Goal: Register for event/course

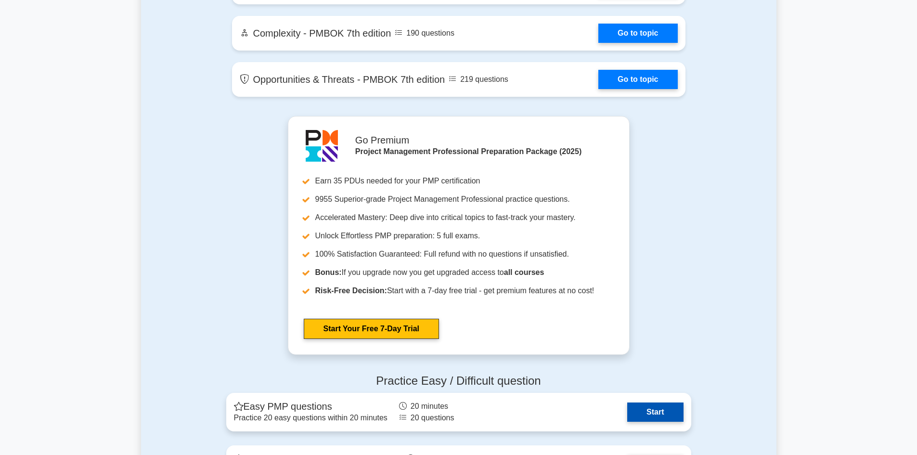
scroll to position [2551, 0]
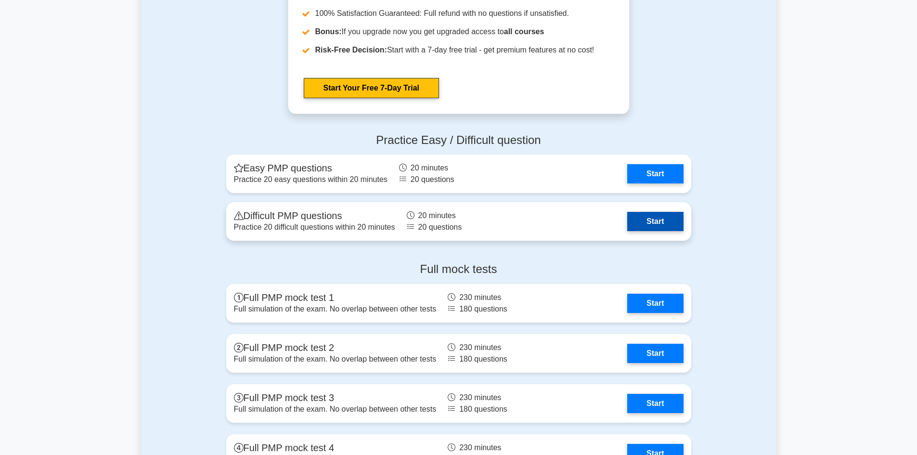
click at [641, 219] on link "Start" at bounding box center [655, 221] width 56 height 19
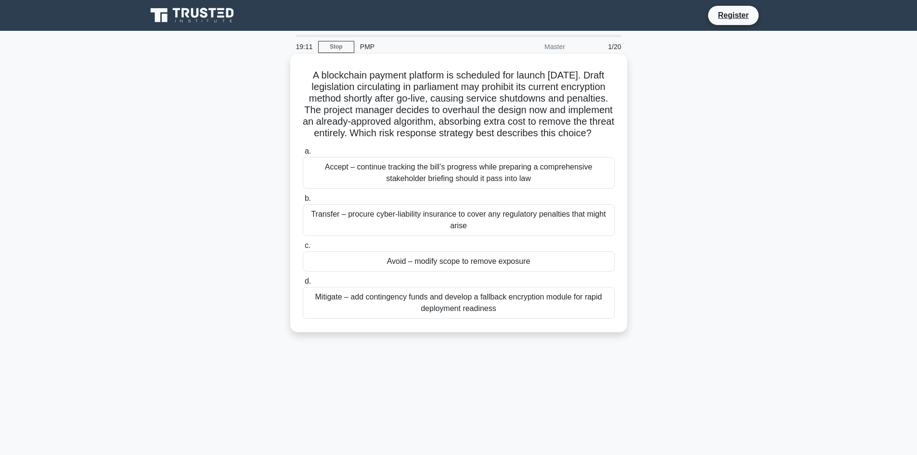
click at [455, 311] on div "Mitigate – add contingency funds and develop a fallback encryption module for r…" at bounding box center [459, 303] width 312 height 32
click at [303, 284] on input "d. Mitigate – add contingency funds and develop a fallback encryption module fo…" at bounding box center [303, 281] width 0 height 6
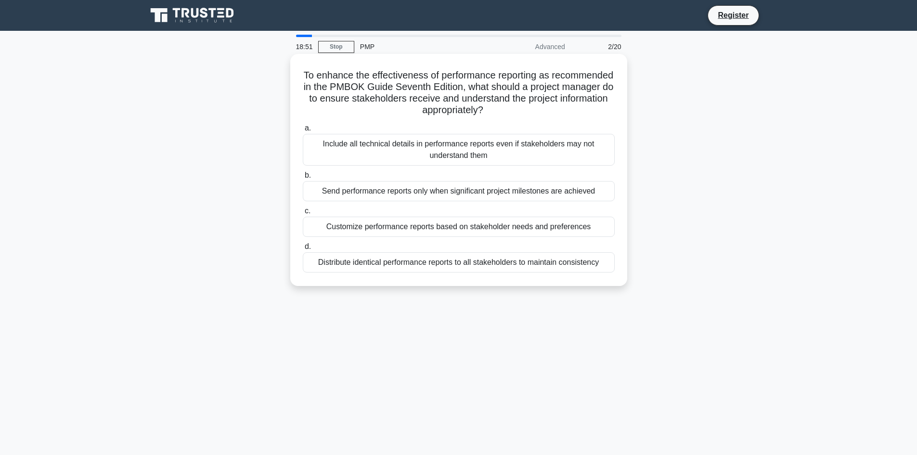
click at [423, 228] on div "Customize performance reports based on stakeholder needs and preferences" at bounding box center [459, 227] width 312 height 20
click at [303, 214] on input "c. Customize performance reports based on stakeholder needs and preferences" at bounding box center [303, 211] width 0 height 6
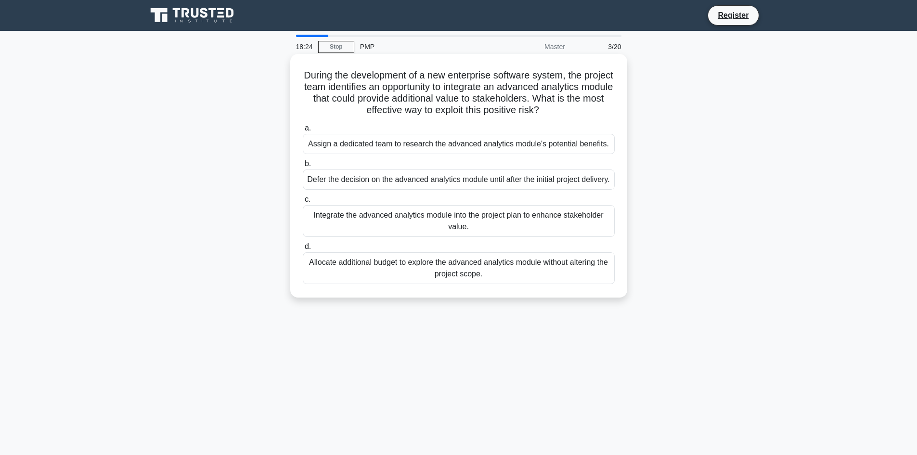
click at [497, 149] on div "Assign a dedicated team to research the advanced analytics module's potential b…" at bounding box center [459, 144] width 312 height 20
click at [303, 131] on input "a. Assign a dedicated team to research the advanced analytics module's potentia…" at bounding box center [303, 128] width 0 height 6
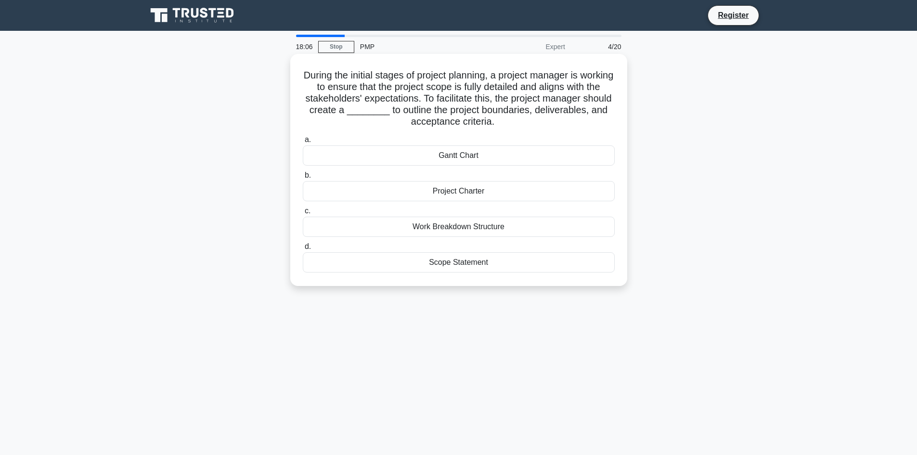
click at [470, 266] on div "Scope Statement" at bounding box center [459, 262] width 312 height 20
click at [303, 250] on input "d. Scope Statement" at bounding box center [303, 247] width 0 height 6
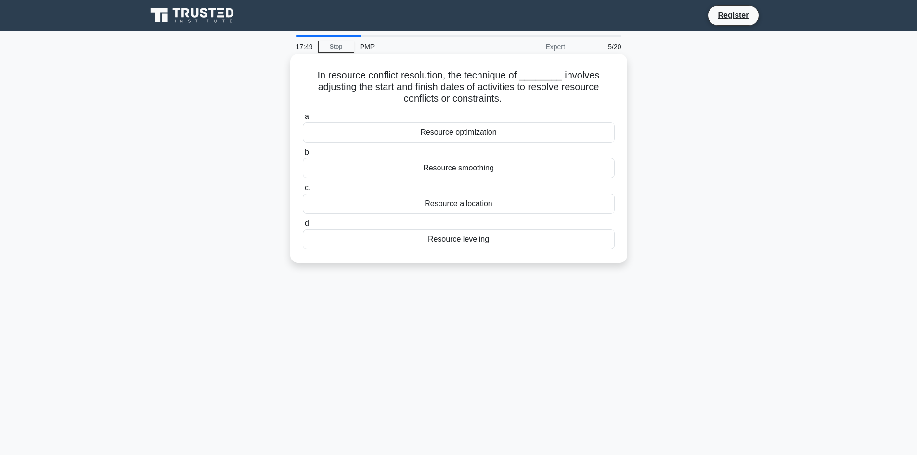
click at [452, 240] on div "Resource leveling" at bounding box center [459, 239] width 312 height 20
click at [303, 227] on input "d. Resource leveling" at bounding box center [303, 223] width 0 height 6
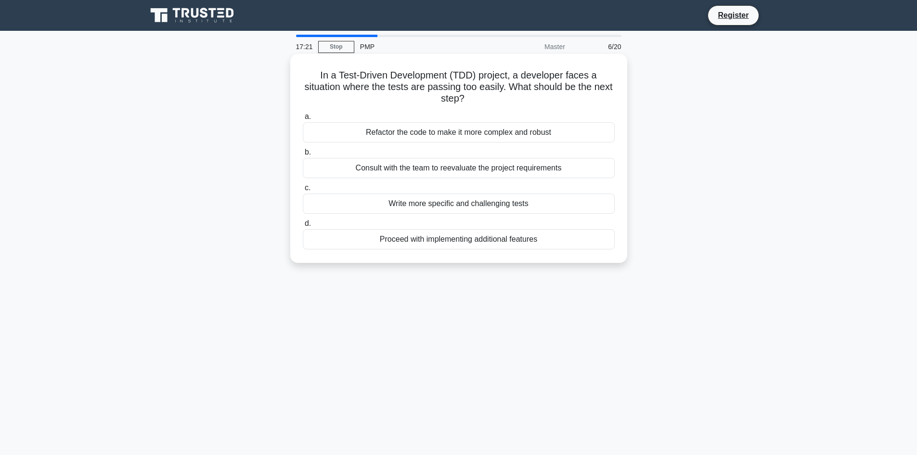
click at [448, 243] on div "Proceed with implementing additional features" at bounding box center [459, 239] width 312 height 20
click at [303, 227] on input "d. Proceed with implementing additional features" at bounding box center [303, 223] width 0 height 6
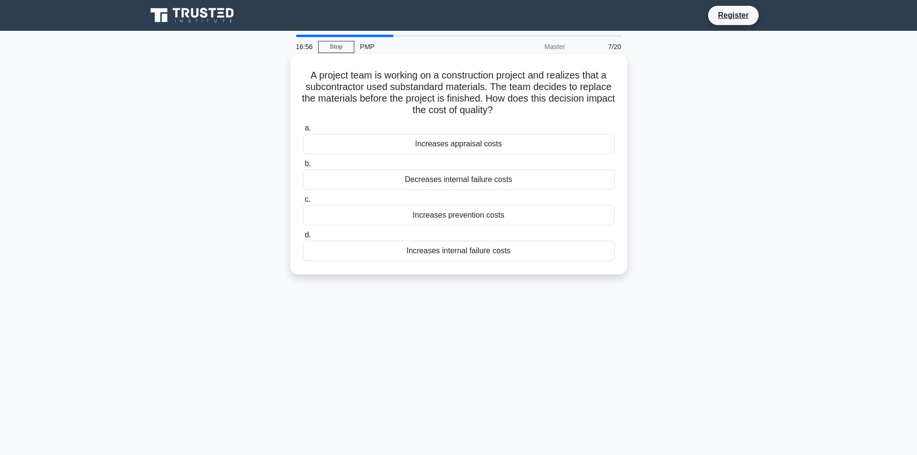
click at [462, 217] on div "Increases prevention costs" at bounding box center [459, 215] width 312 height 20
click at [303, 203] on input "c. Increases prevention costs" at bounding box center [303, 199] width 0 height 6
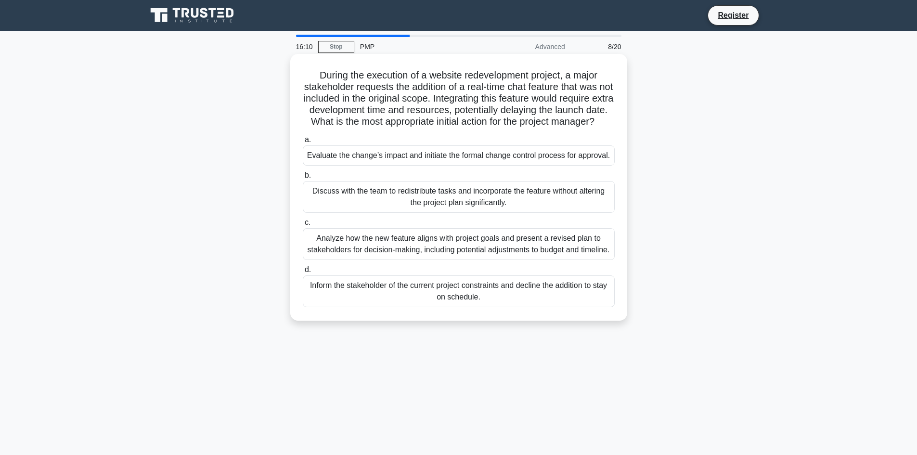
click at [357, 166] on div "Evaluate the change’s impact and initiate the formal change control process for…" at bounding box center [459, 155] width 312 height 20
click at [303, 143] on input "a. Evaluate the change’s impact and initiate the formal change control process …" at bounding box center [303, 140] width 0 height 6
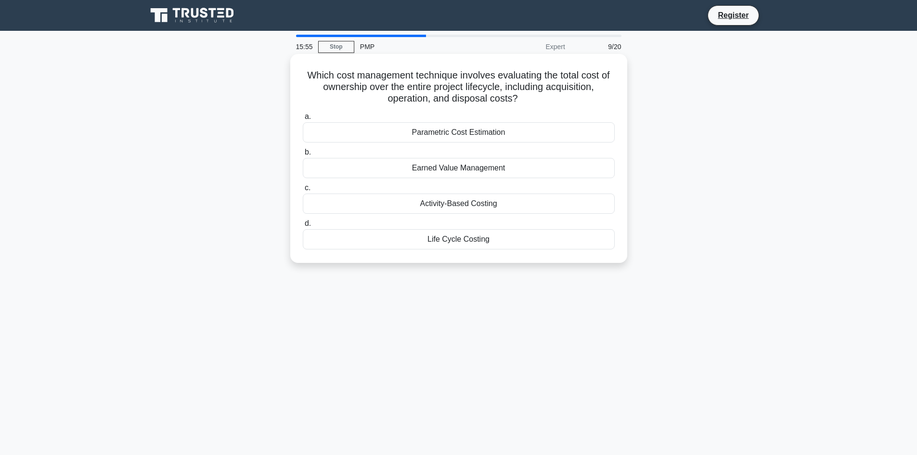
click at [478, 237] on div "Life Cycle Costing" at bounding box center [459, 239] width 312 height 20
click at [303, 227] on input "d. Life Cycle Costing" at bounding box center [303, 223] width 0 height 6
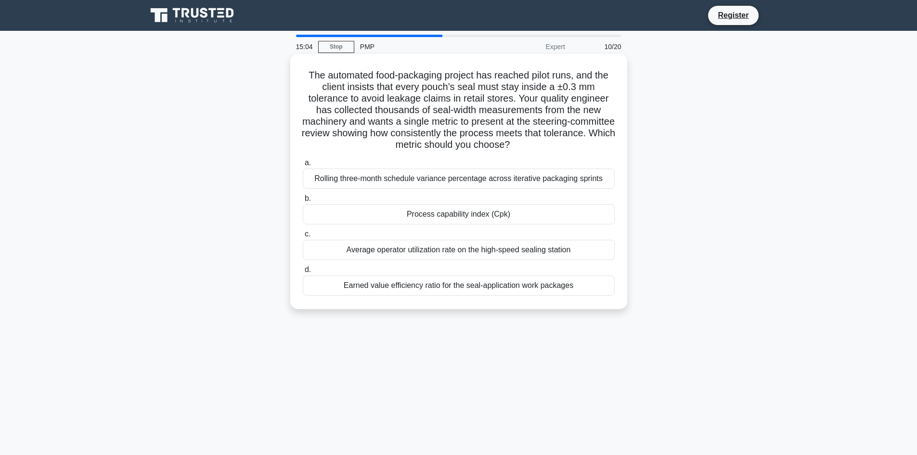
click at [463, 286] on div "Earned value efficiency ratio for the seal-application work packages" at bounding box center [459, 285] width 312 height 20
click at [303, 273] on input "d. Earned value efficiency ratio for the seal-application work packages" at bounding box center [303, 270] width 0 height 6
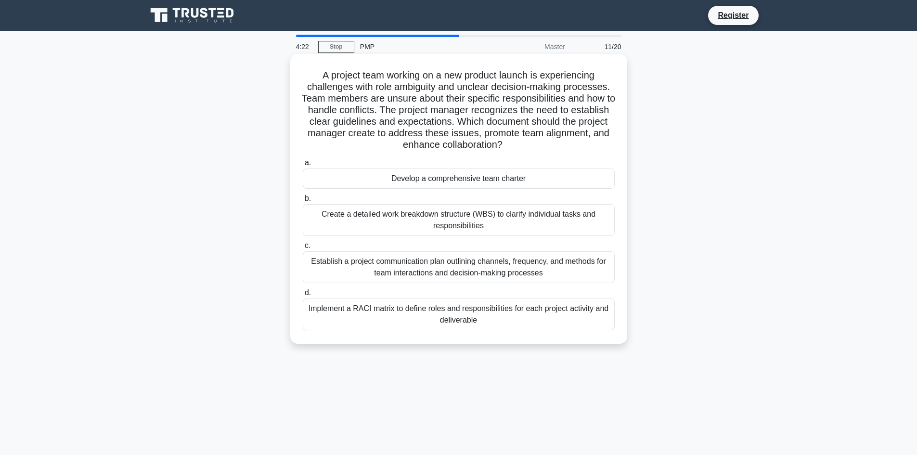
click at [459, 216] on div "Create a detailed work breakdown structure (WBS) to clarify individual tasks an…" at bounding box center [459, 220] width 312 height 32
click at [303, 202] on input "b. Create a detailed work breakdown structure (WBS) to clarify individual tasks…" at bounding box center [303, 198] width 0 height 6
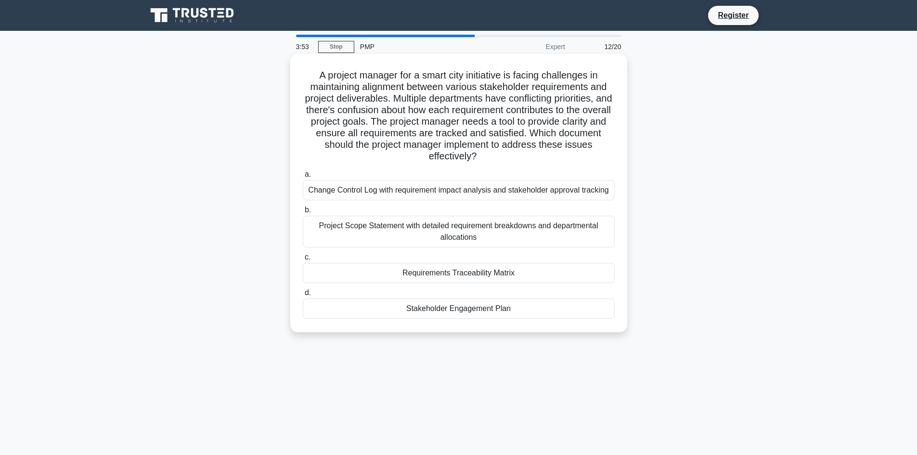
click at [414, 230] on div "Project Scope Statement with detailed requirement breakdowns and departmental a…" at bounding box center [459, 232] width 312 height 32
click at [303, 213] on input "b. Project Scope Statement with detailed requirement breakdowns and departmenta…" at bounding box center [303, 210] width 0 height 6
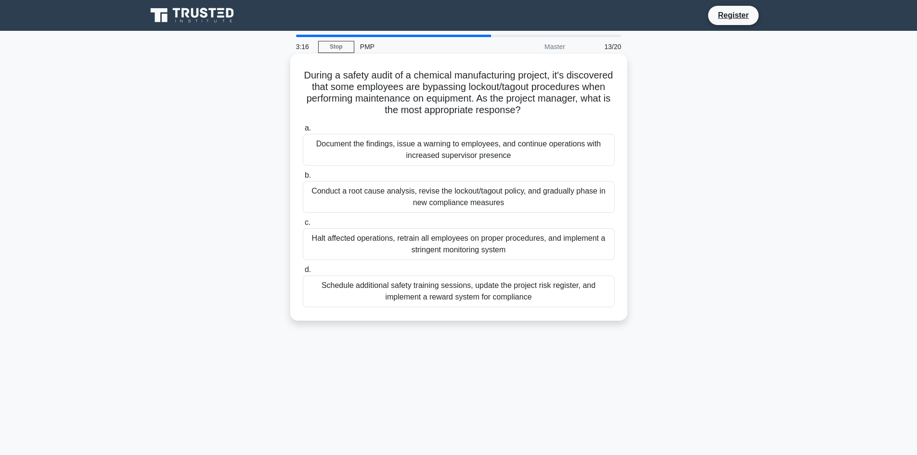
click at [402, 203] on div "Conduct a root cause analysis, revise the lockout/tagout policy, and gradually …" at bounding box center [459, 197] width 312 height 32
click at [303, 179] on input "b. Conduct a root cause analysis, revise the lockout/tagout policy, and gradual…" at bounding box center [303, 175] width 0 height 6
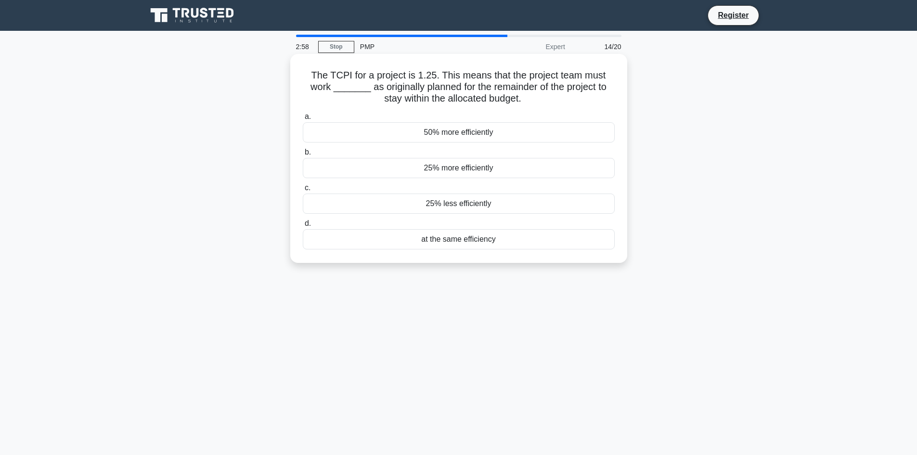
click at [434, 169] on div "25% more efficiently" at bounding box center [459, 168] width 312 height 20
click at [303, 155] on input "b. 25% more efficiently" at bounding box center [303, 152] width 0 height 6
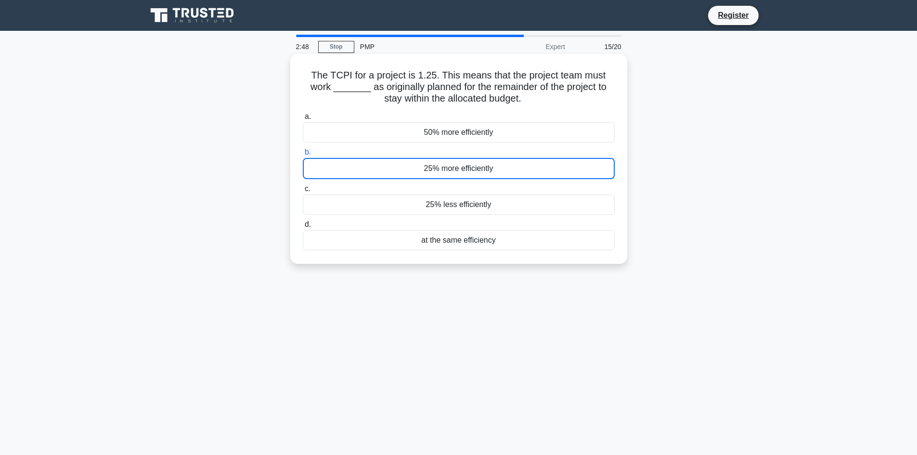
click at [439, 167] on div "25% more efficiently" at bounding box center [459, 168] width 312 height 21
click at [303, 155] on input "b. 25% more efficiently" at bounding box center [303, 152] width 0 height 6
click at [516, 93] on h5 "The TCPI for a project is 1.25. This means that the project team must work ____…" at bounding box center [459, 87] width 314 height 36
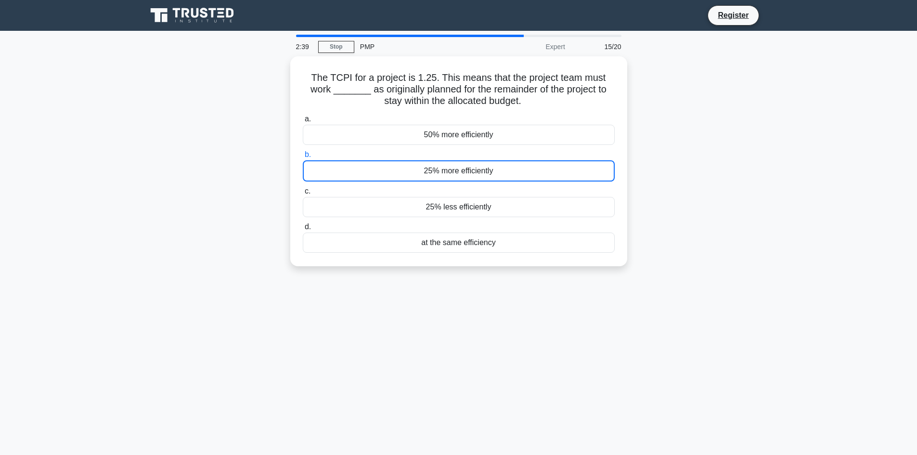
click at [606, 46] on div "15/20" at bounding box center [599, 46] width 56 height 19
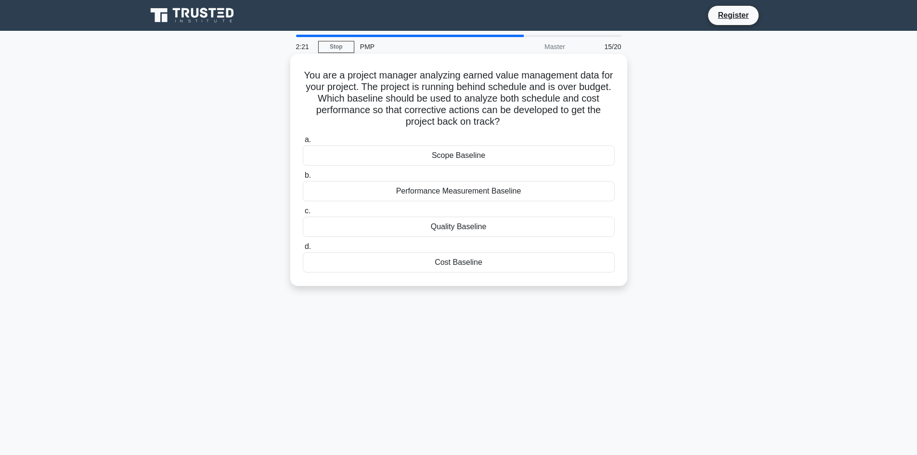
click at [433, 195] on div "Performance Measurement Baseline" at bounding box center [459, 191] width 312 height 20
click at [303, 179] on input "b. Performance Measurement Baseline" at bounding box center [303, 175] width 0 height 6
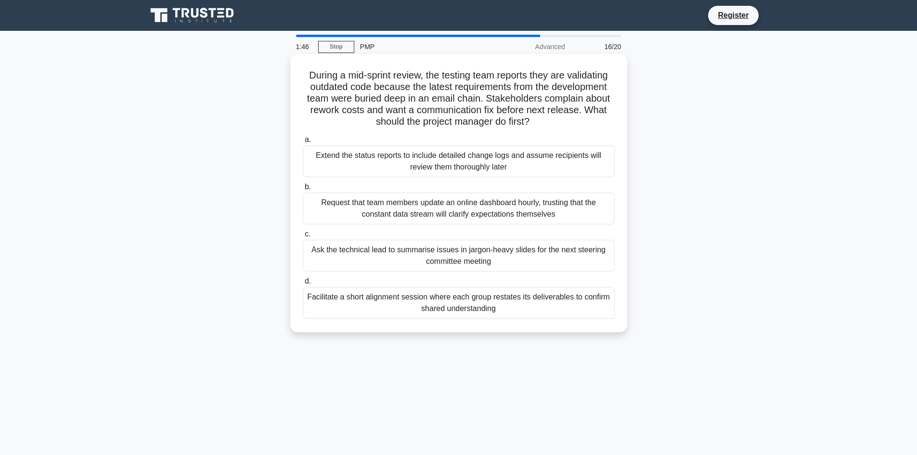
click at [473, 204] on div "Request that team members update an online dashboard hourly, trusting that the …" at bounding box center [459, 209] width 312 height 32
click at [303, 190] on input "b. Request that team members update an online dashboard hourly, trusting that t…" at bounding box center [303, 187] width 0 height 6
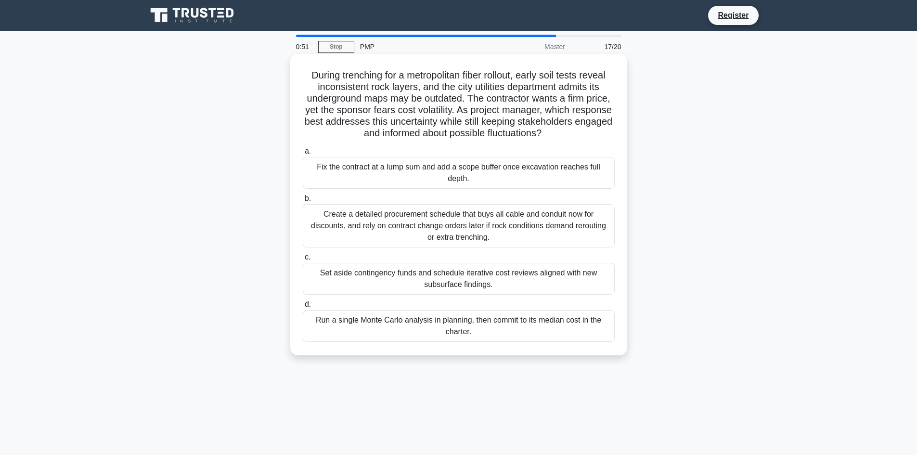
click at [416, 228] on div "Create a detailed procurement schedule that buys all cable and conduit now for …" at bounding box center [459, 225] width 312 height 43
click at [303, 202] on input "b. Create a detailed procurement schedule that buys all cable and conduit now f…" at bounding box center [303, 198] width 0 height 6
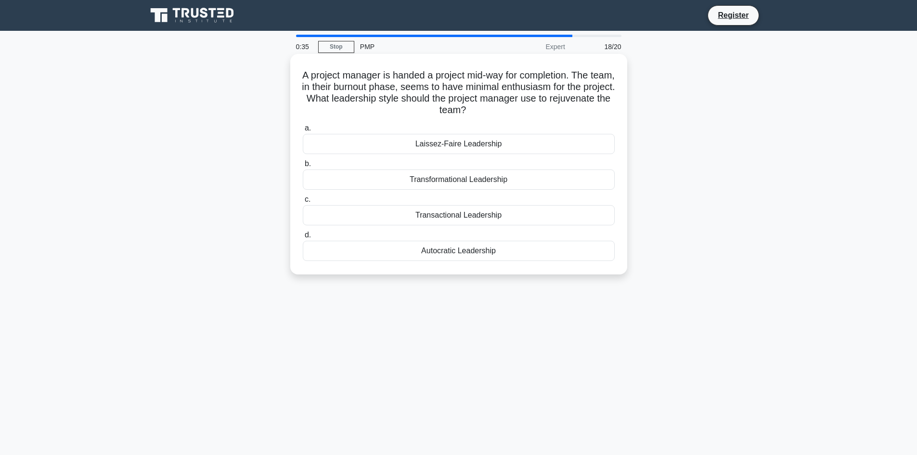
drag, startPoint x: 426, startPoint y: 212, endPoint x: 380, endPoint y: 207, distance: 47.0
click at [380, 207] on div "Transactional Leadership" at bounding box center [459, 215] width 312 height 20
click at [461, 183] on div "Transformational Leadership" at bounding box center [459, 179] width 312 height 20
click at [303, 167] on input "b. Transformational Leadership" at bounding box center [303, 164] width 0 height 6
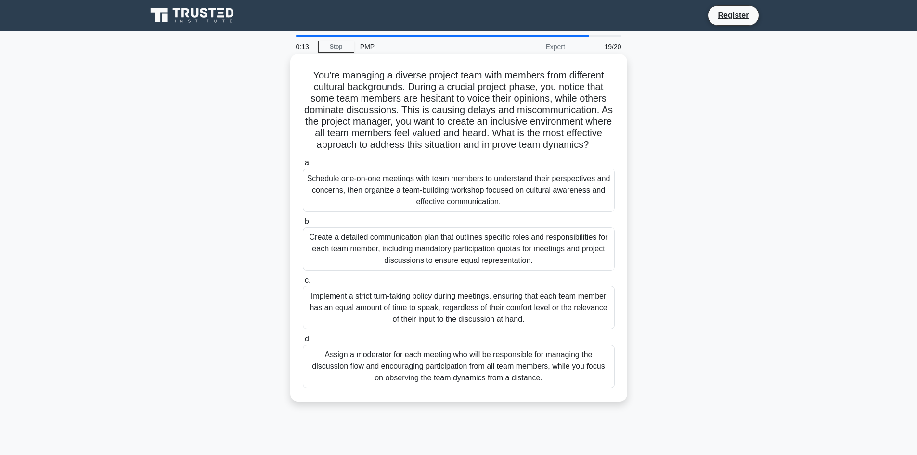
click at [469, 379] on div "Assign a moderator for each meeting who will be responsible for managing the di…" at bounding box center [459, 366] width 312 height 43
click at [303, 342] on input "d. Assign a moderator for each meeting who will be responsible for managing the…" at bounding box center [303, 339] width 0 height 6
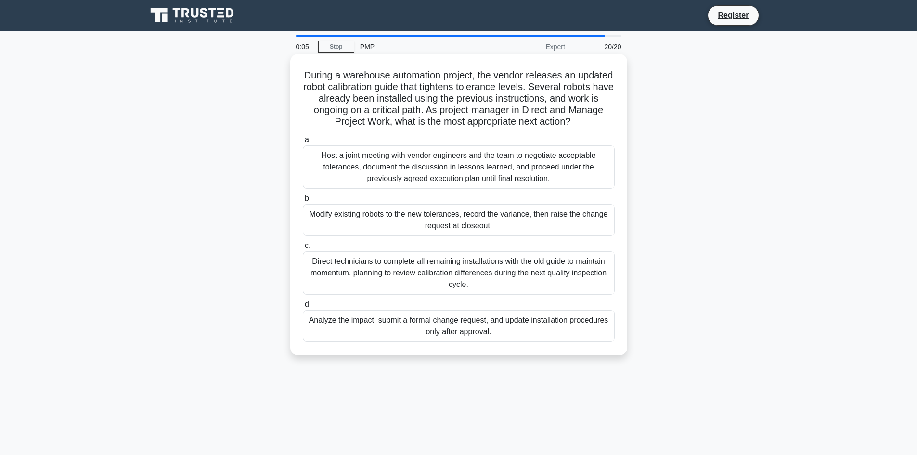
click at [404, 322] on div "Analyze the impact, submit a formal change request, and update installation pro…" at bounding box center [459, 326] width 312 height 32
click at [303, 308] on input "d. Analyze the impact, submit a formal change request, and update installation …" at bounding box center [303, 304] width 0 height 6
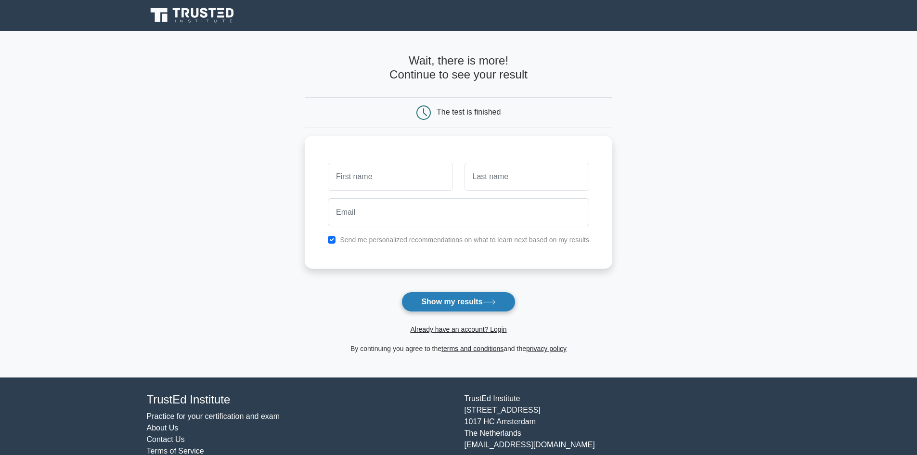
click at [457, 303] on button "Show my results" at bounding box center [458, 302] width 114 height 20
click at [384, 173] on input "text" at bounding box center [390, 174] width 125 height 28
type input "[PERSON_NAME]"
type input "Mustafa"
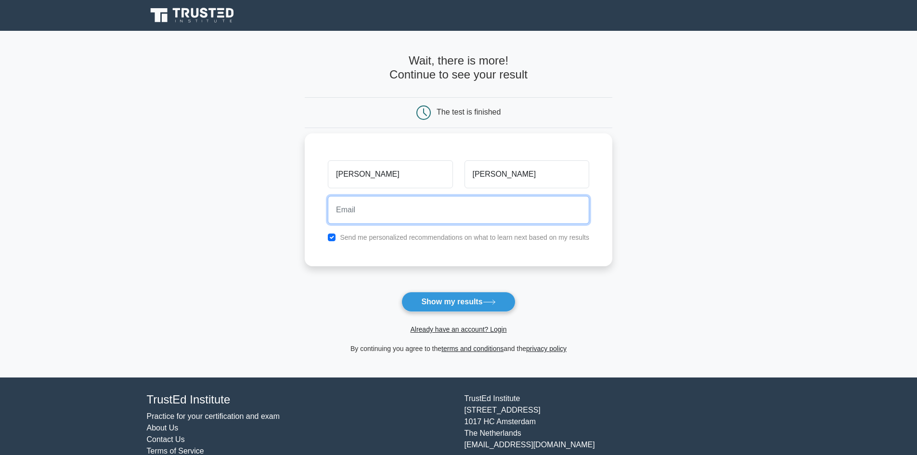
click at [371, 218] on input "email" at bounding box center [458, 210] width 261 height 28
type input "dina.mustafa@bankofpalestine.com"
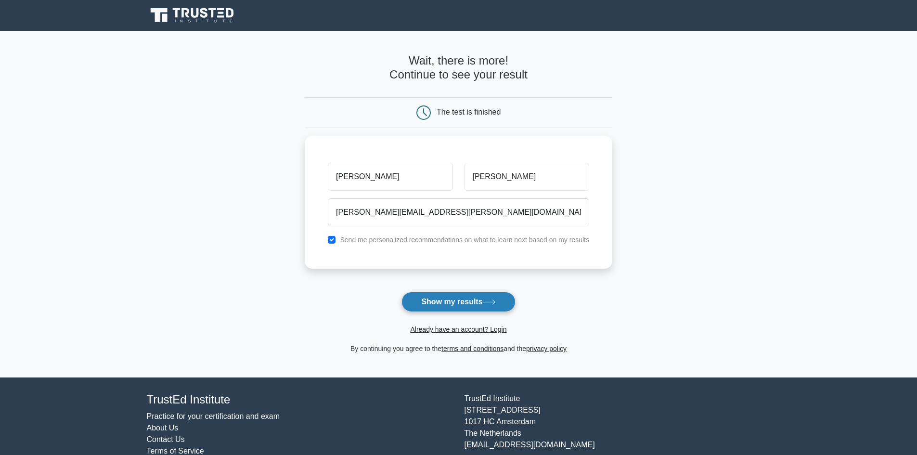
click at [461, 300] on button "Show my results" at bounding box center [458, 302] width 114 height 20
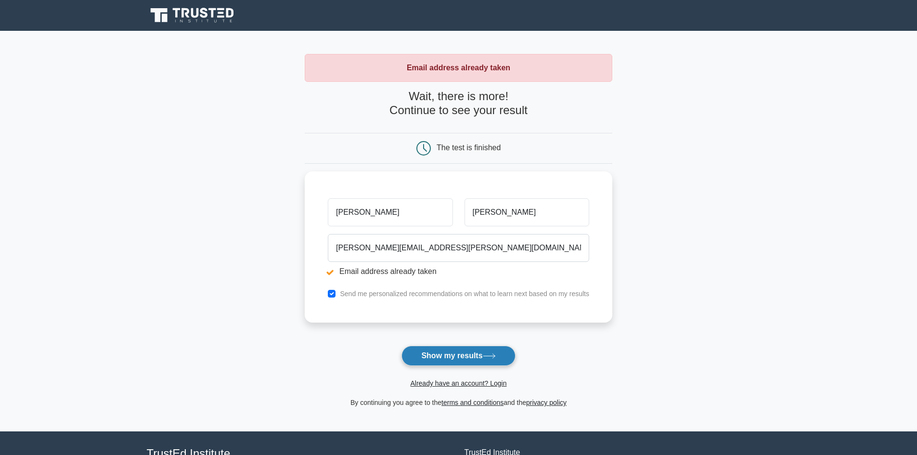
click at [451, 351] on button "Show my results" at bounding box center [458, 356] width 114 height 20
click at [464, 354] on form "Wait, there is more! Continue to see your result The test is finished Dina Must…" at bounding box center [459, 249] width 308 height 319
click at [456, 357] on button "Show my results" at bounding box center [458, 356] width 114 height 20
